Goal: Task Accomplishment & Management: Complete application form

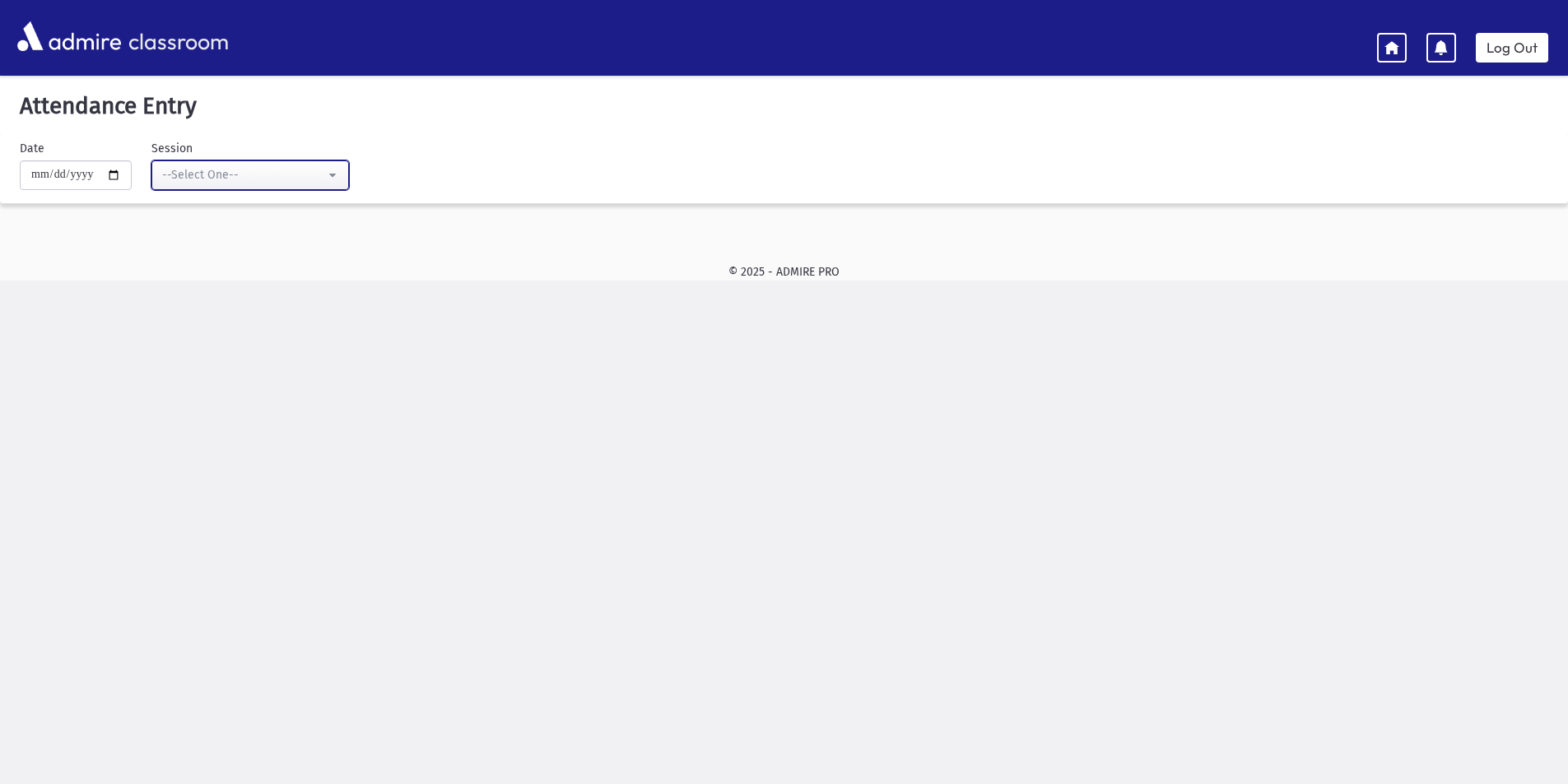
click at [229, 183] on div "--Select One--" at bounding box center [244, 176] width 163 height 18
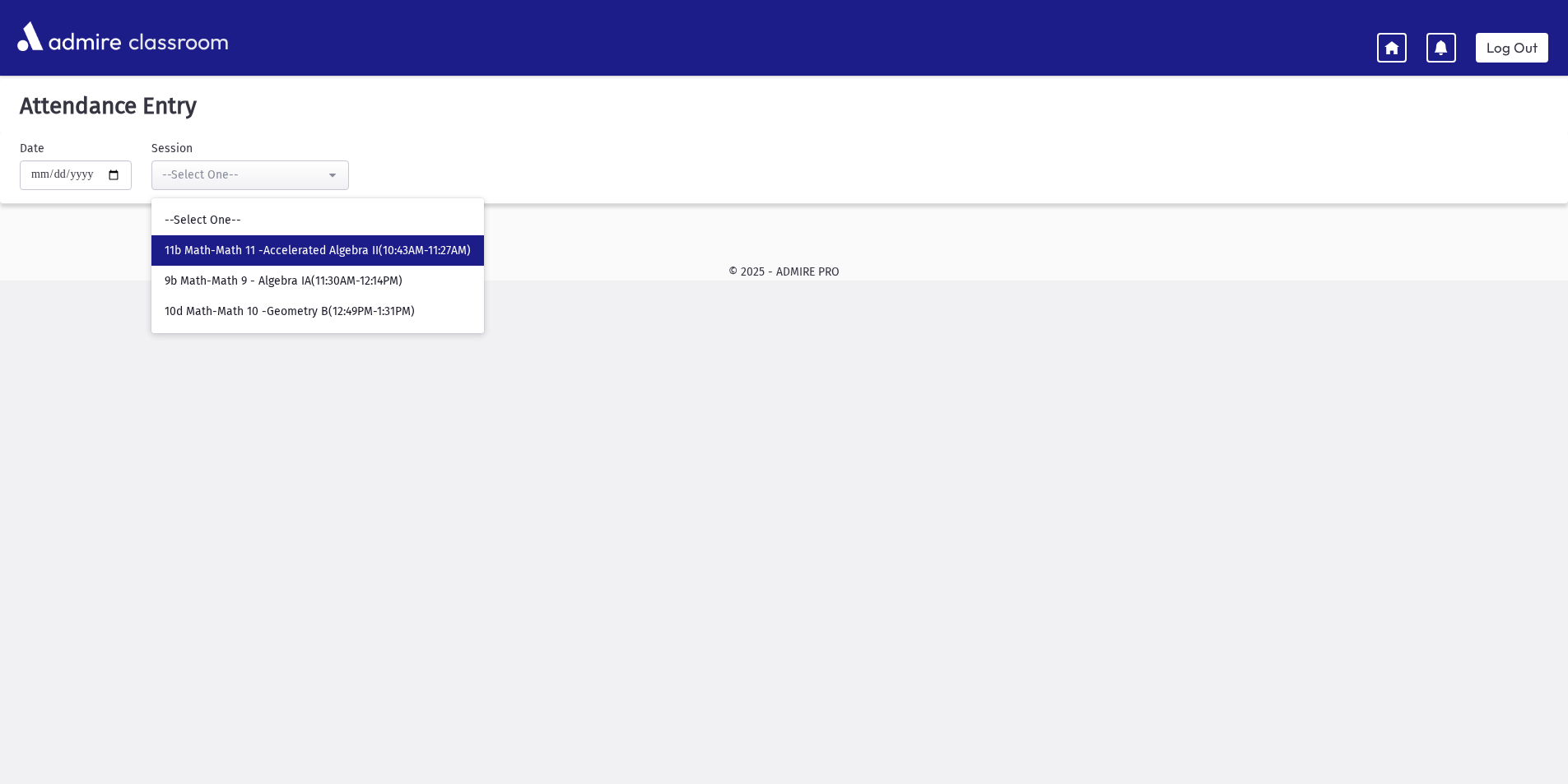
click at [344, 252] on span "11b Math-Math 11 -Accelerated Algebra II(10:43AM-11:27AM)" at bounding box center [318, 251] width 306 height 17
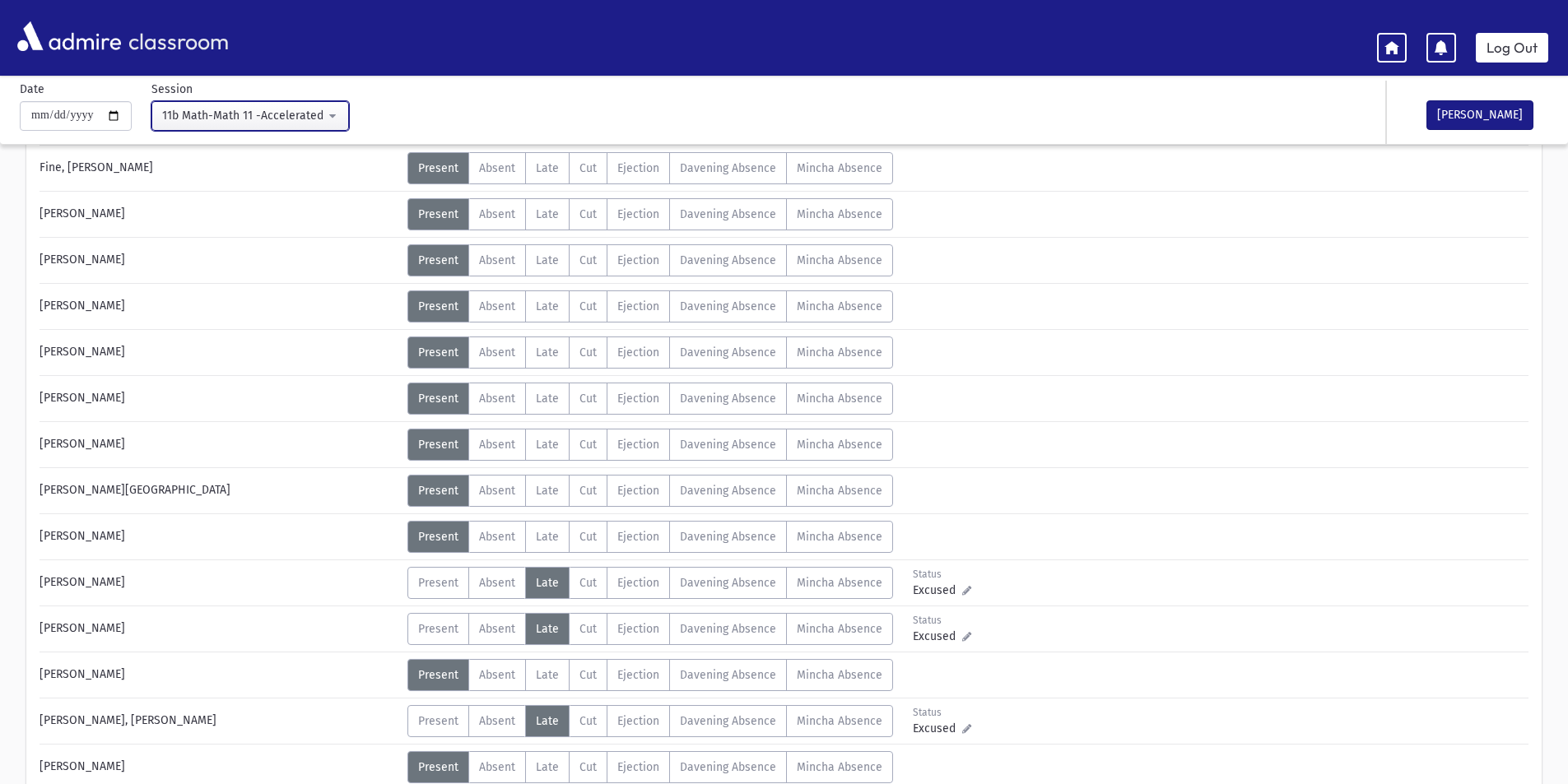
scroll to position [329, 0]
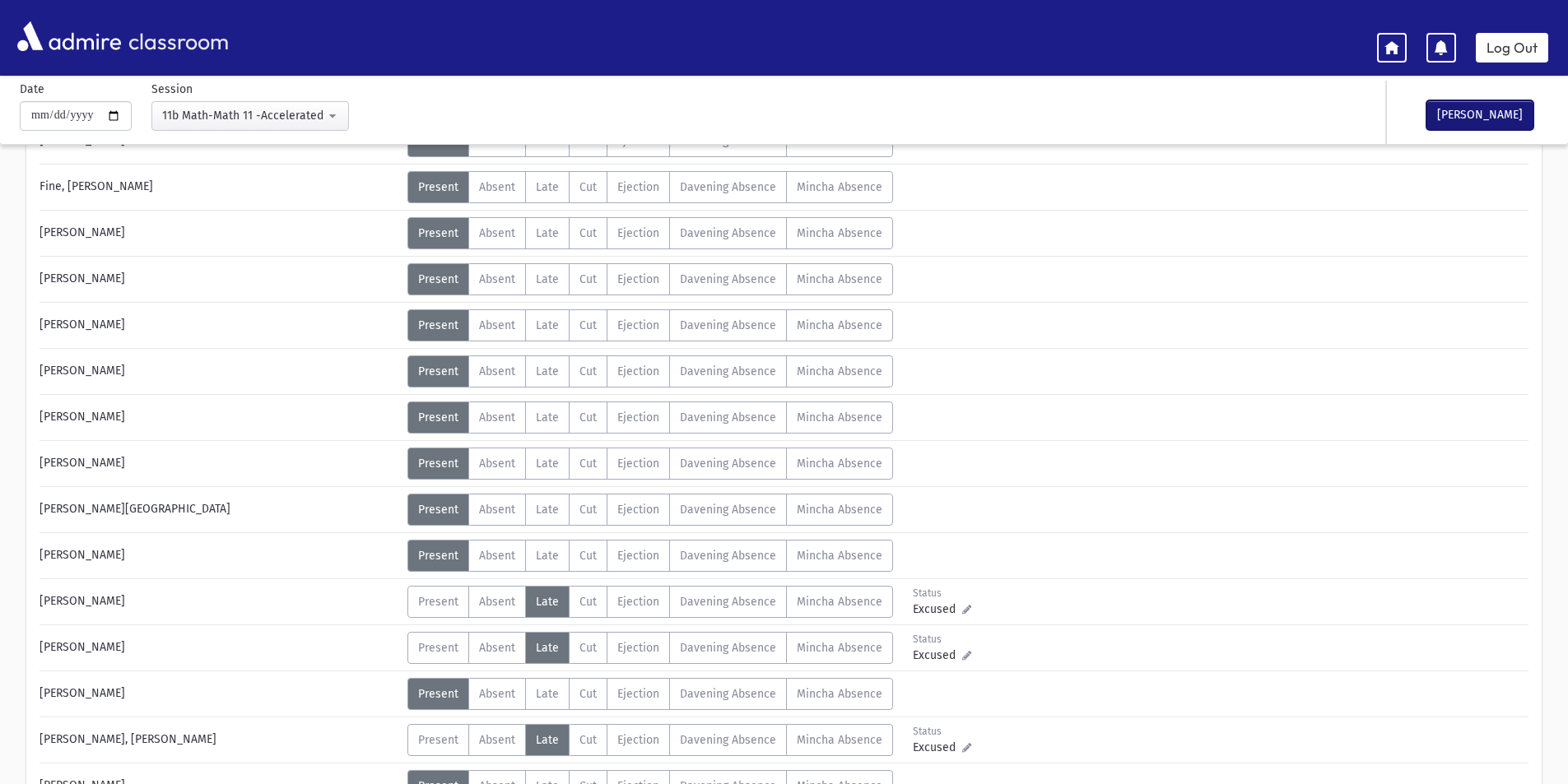
click at [1498, 108] on button "[PERSON_NAME]" at bounding box center [1479, 114] width 107 height 29
click at [333, 106] on button "11b Math-Math 11 -Accelerated Algebra II(10:43AM-11:27AM)" at bounding box center [250, 115] width 197 height 29
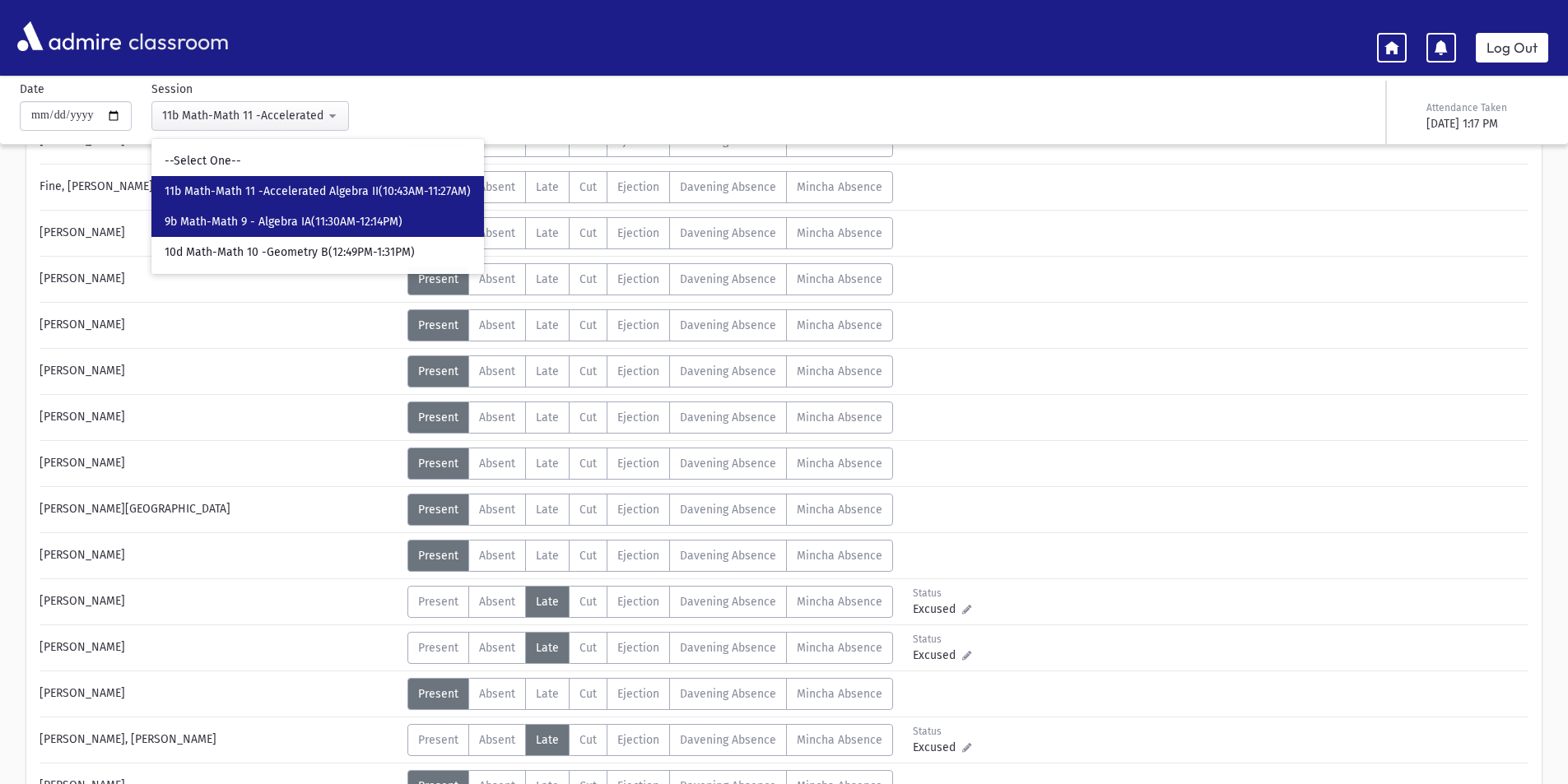
click at [322, 217] on span "9b Math-Math 9 - Algebra IA(11:30AM-12:14PM)" at bounding box center [283, 223] width 238 height 17
select select "****"
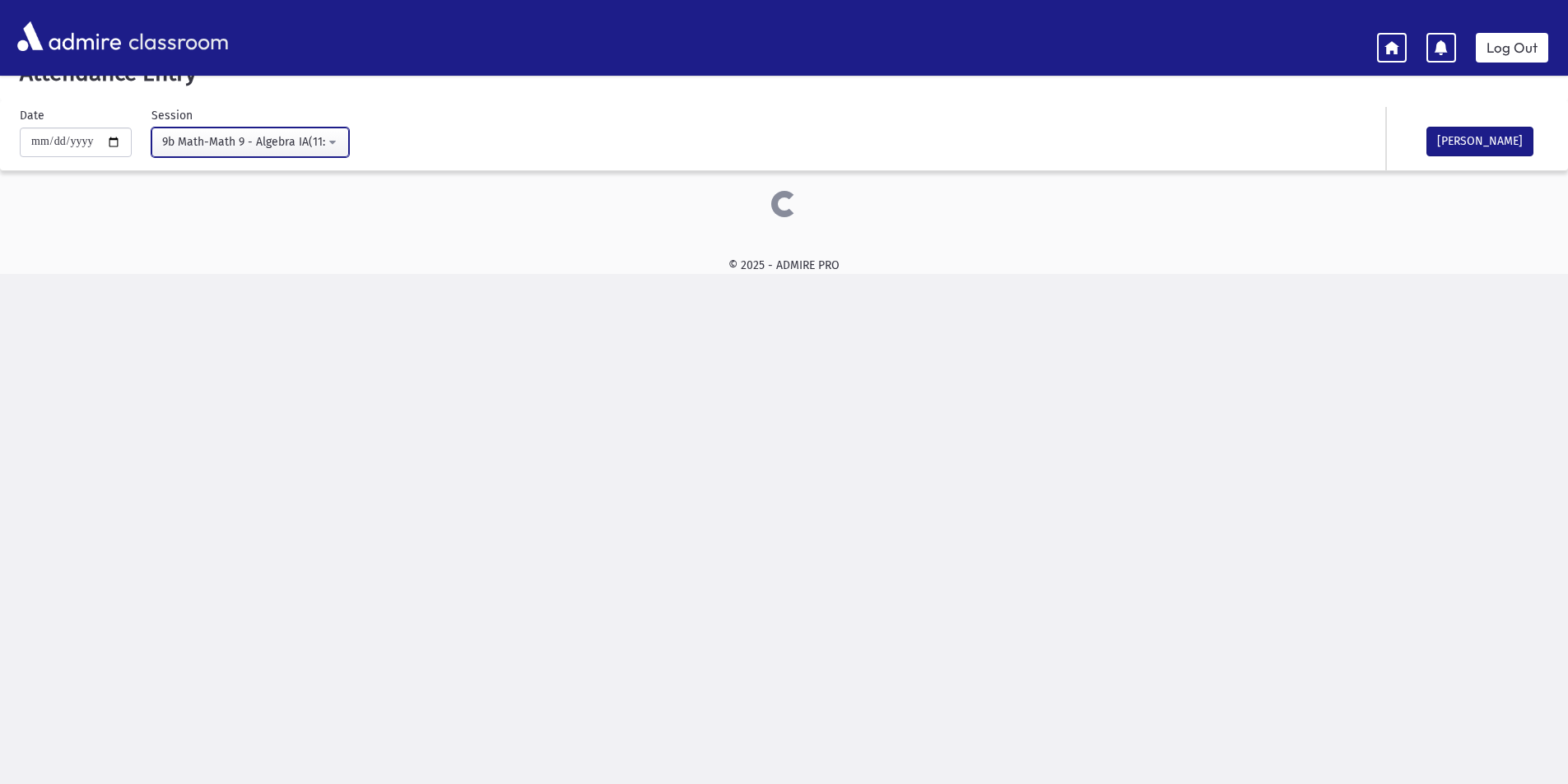
scroll to position [329, 0]
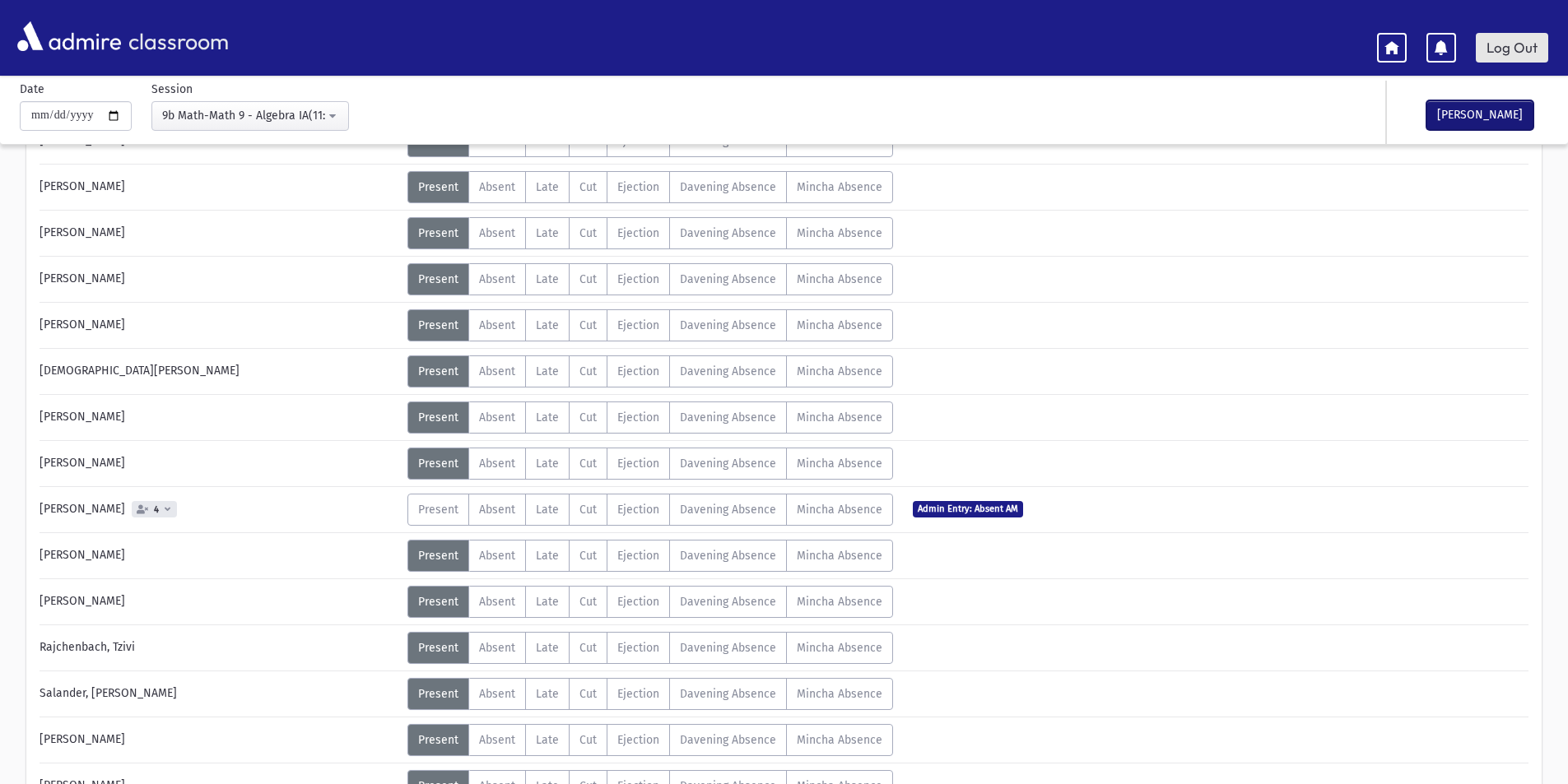
drag, startPoint x: 1492, startPoint y: 114, endPoint x: 1512, endPoint y: 40, distance: 76.7
click at [1497, 87] on div "**********" at bounding box center [784, 418] width 1568 height 1338
click at [1513, 41] on link "Log Out" at bounding box center [1512, 47] width 72 height 29
